Goal: Transaction & Acquisition: Download file/media

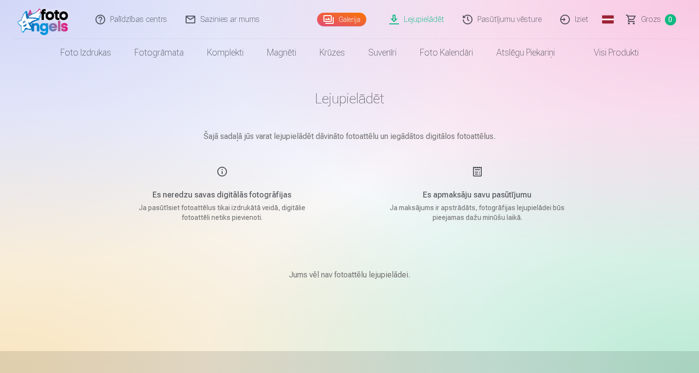
click at [436, 14] on link "Lejupielādēt" at bounding box center [417, 19] width 74 height 39
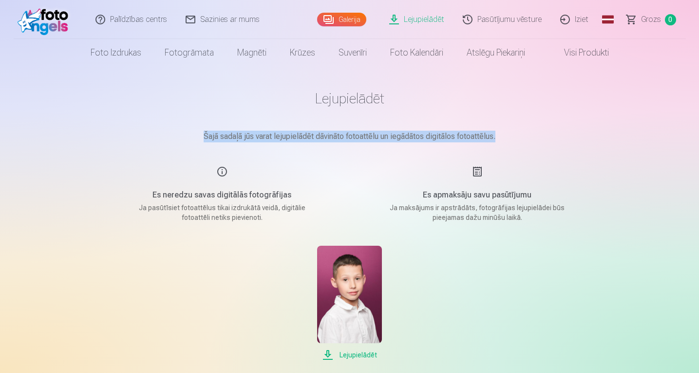
drag, startPoint x: 697, startPoint y: 110, endPoint x: 687, endPoint y: 151, distance: 41.6
click at [687, 151] on div "Palīdzības centrs Sazinies ar mums Galerija Lejupielādēt Pasūtījumu vēsture Izi…" at bounding box center [349, 337] width 699 height 675
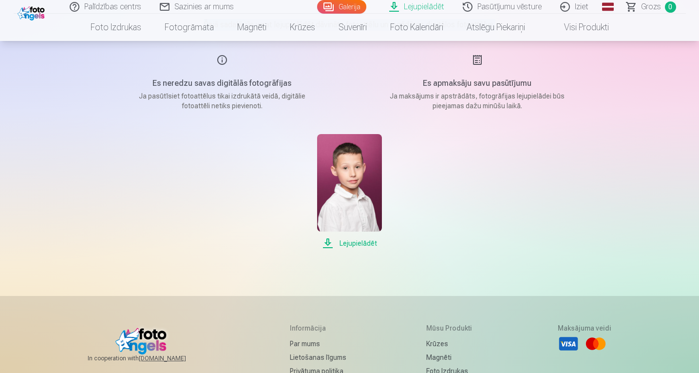
scroll to position [115, 0]
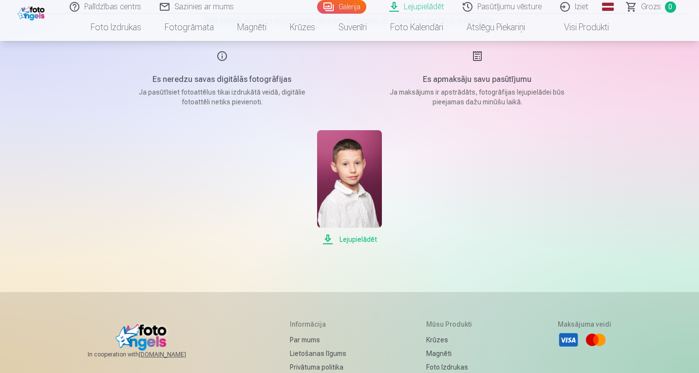
click at [355, 241] on span "Lejupielādēt" at bounding box center [349, 239] width 65 height 12
